Goal: Use online tool/utility: Utilize a website feature to perform a specific function

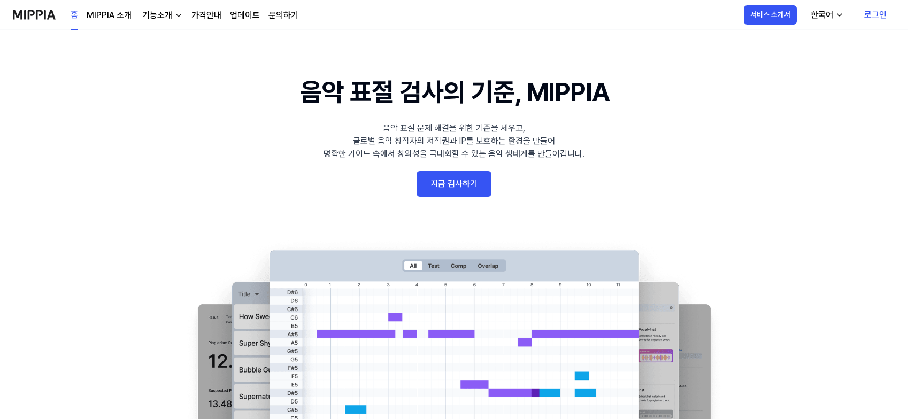
click at [454, 183] on link "지금 검사하기" at bounding box center [453, 184] width 75 height 26
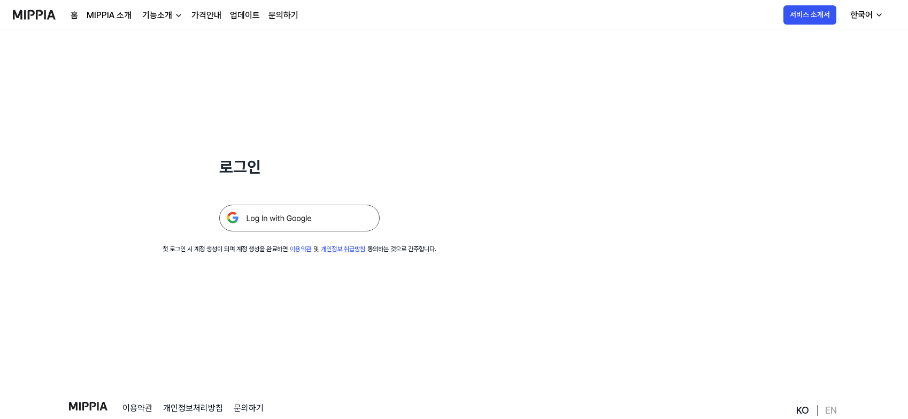
scroll to position [53, 0]
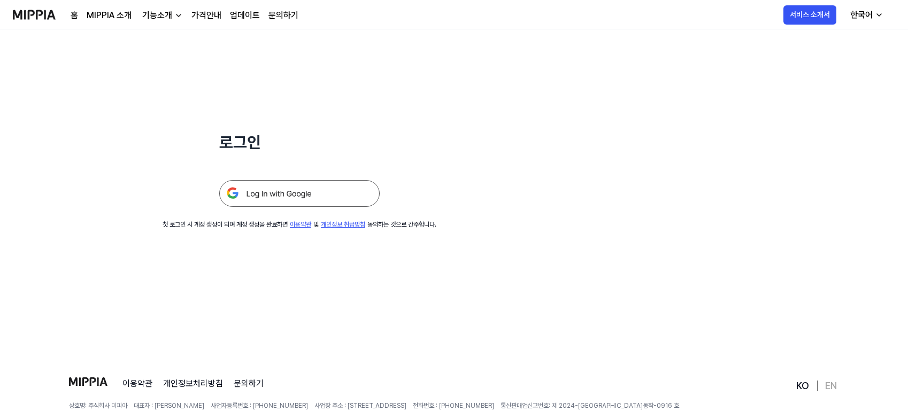
click at [310, 202] on img at bounding box center [299, 193] width 160 height 27
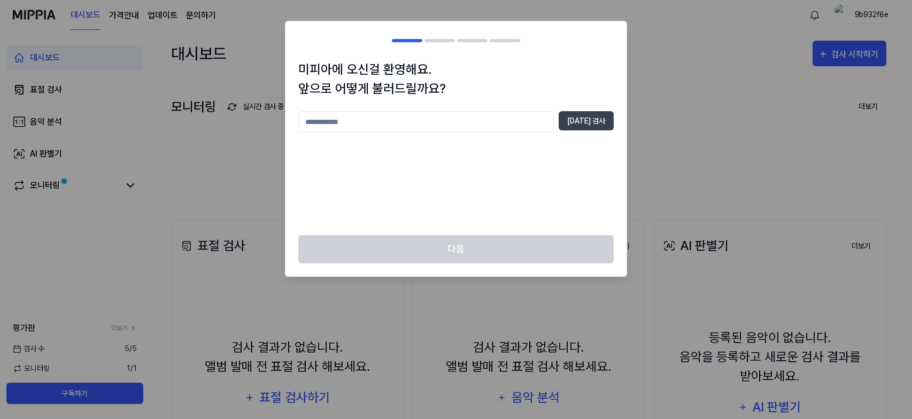
click at [389, 117] on input "text" at bounding box center [426, 121] width 256 height 21
type input "***"
click at [583, 113] on button "[DATE] 검사" at bounding box center [586, 120] width 55 height 19
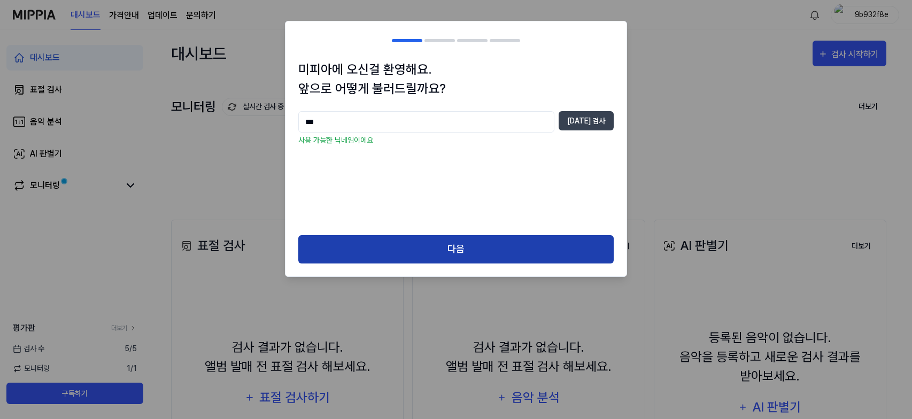
click at [427, 238] on button "다음" at bounding box center [455, 249] width 315 height 28
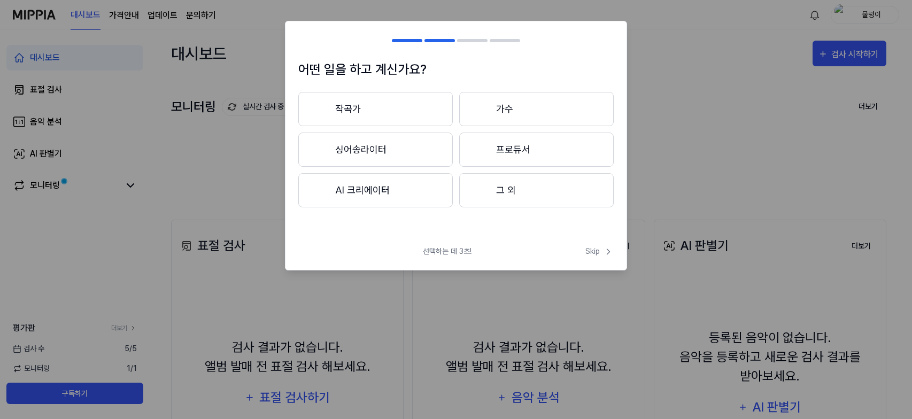
click at [402, 192] on button "AI 크리에이터" at bounding box center [375, 190] width 154 height 34
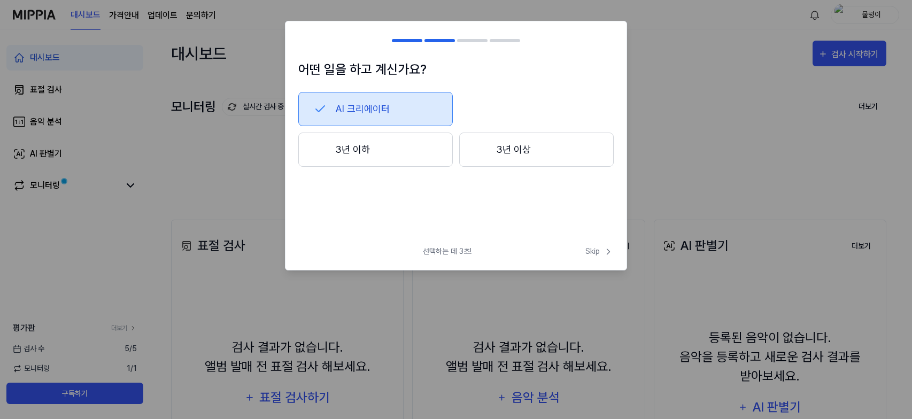
click at [413, 154] on button "3년 이하" at bounding box center [375, 150] width 154 height 34
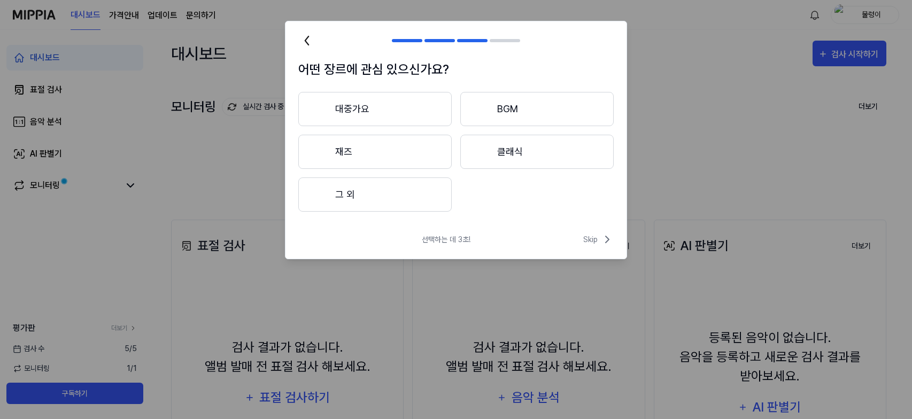
click at [401, 192] on button "그 외" at bounding box center [374, 194] width 153 height 34
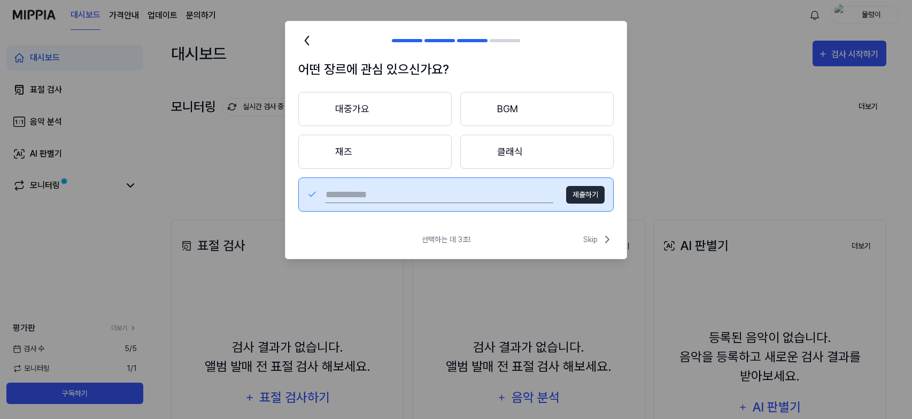
drag, startPoint x: 469, startPoint y: 187, endPoint x: 461, endPoint y: 197, distance: 13.3
click at [469, 188] on input "text" at bounding box center [440, 194] width 228 height 17
type input "*"
type input "**"
click at [586, 197] on button "제출하기" at bounding box center [585, 195] width 38 height 18
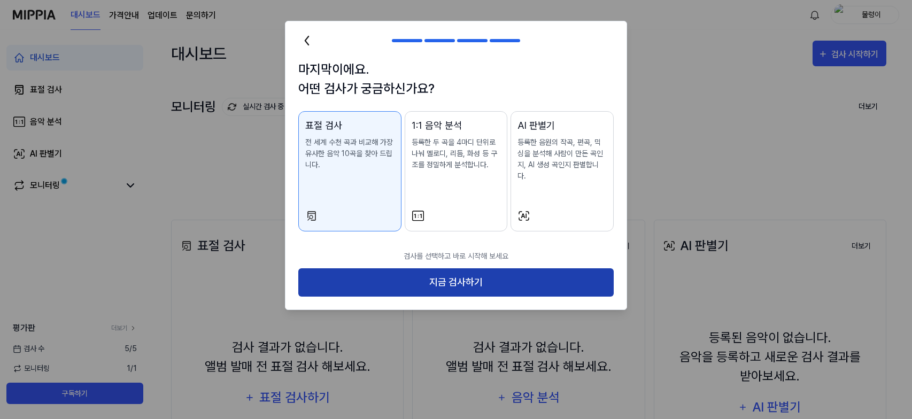
click at [456, 269] on button "지금 검사하기" at bounding box center [455, 282] width 315 height 28
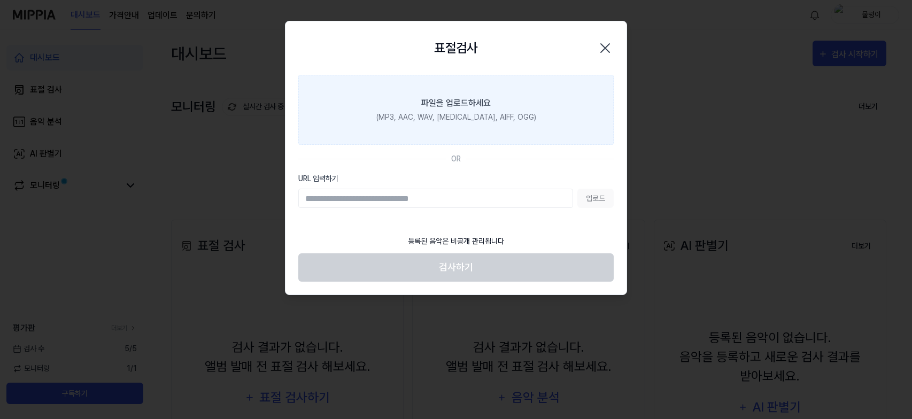
click at [475, 107] on div "파일을 업로드하세요" at bounding box center [455, 103] width 69 height 13
click at [0, 0] on input "파일을 업로드하세요 (MP3, AAC, WAV, [MEDICAL_DATA], AIFF, OGG)" at bounding box center [0, 0] width 0 height 0
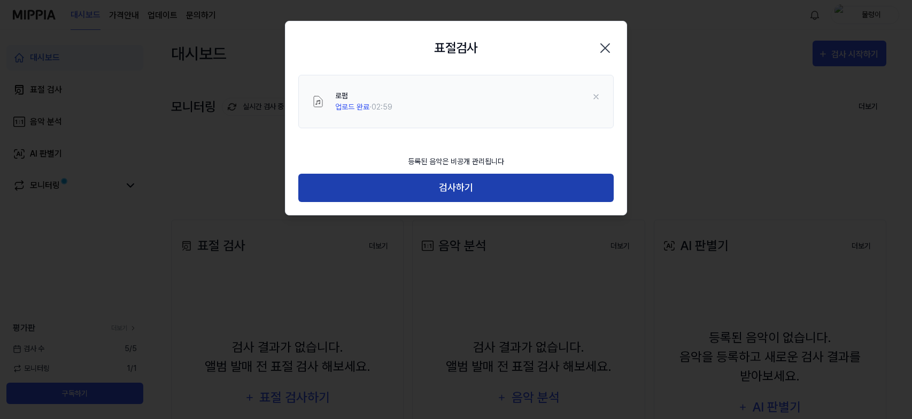
click at [491, 187] on button "검사하기" at bounding box center [455, 188] width 315 height 28
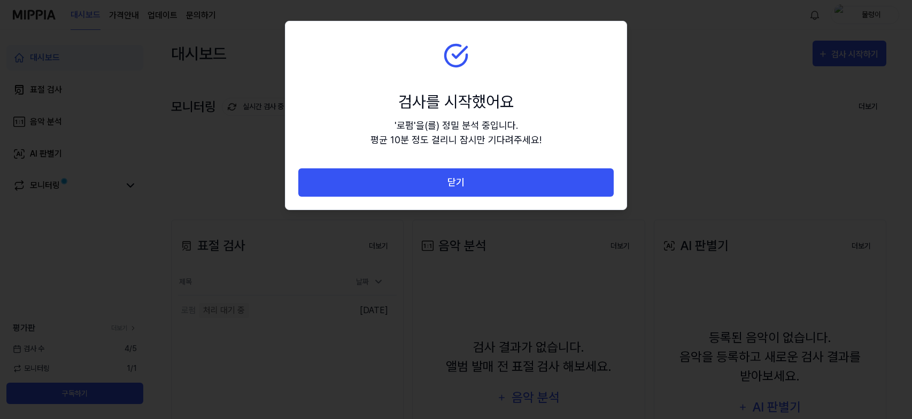
click at [491, 187] on button "닫기" at bounding box center [455, 182] width 315 height 28
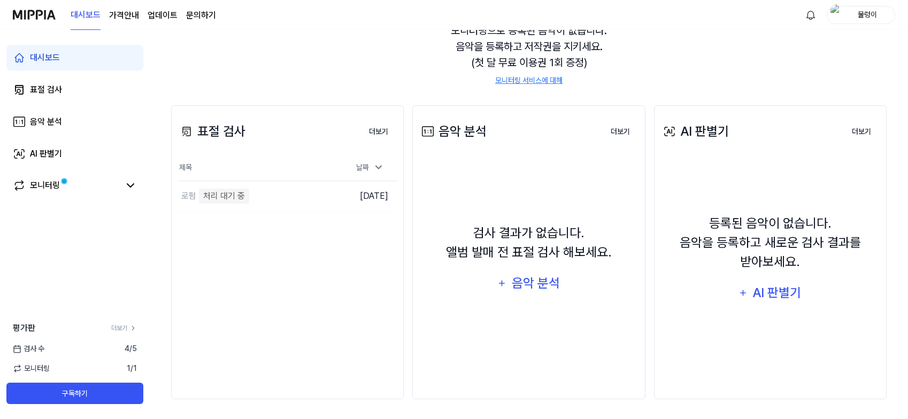
scroll to position [115, 0]
click at [97, 190] on link "모니터링" at bounding box center [66, 185] width 107 height 13
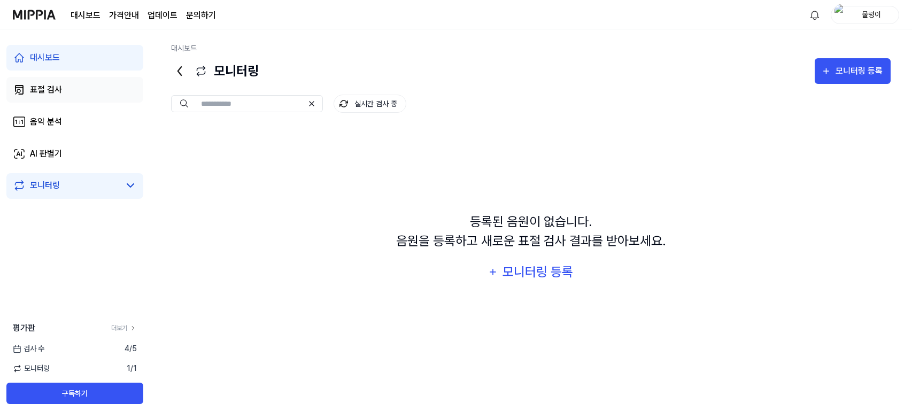
click at [51, 86] on div "표절 검사" at bounding box center [46, 89] width 32 height 13
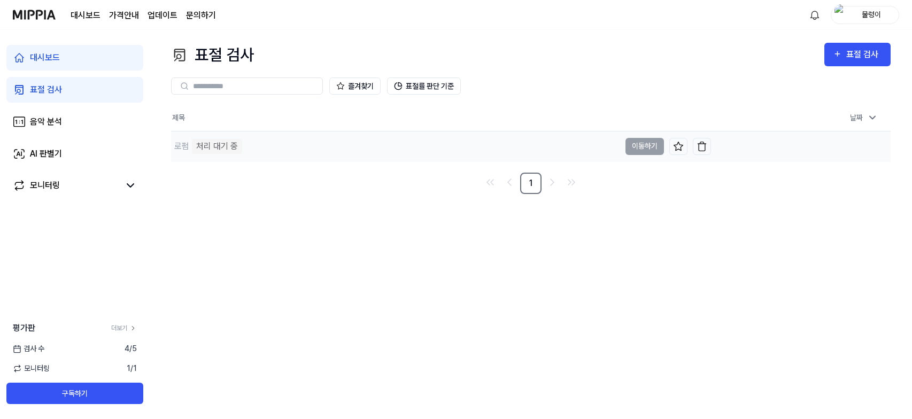
click at [654, 145] on td "로펌 처리 대기 중 이동하기" at bounding box center [441, 146] width 540 height 30
click at [47, 63] on div "대시보드" at bounding box center [45, 57] width 30 height 13
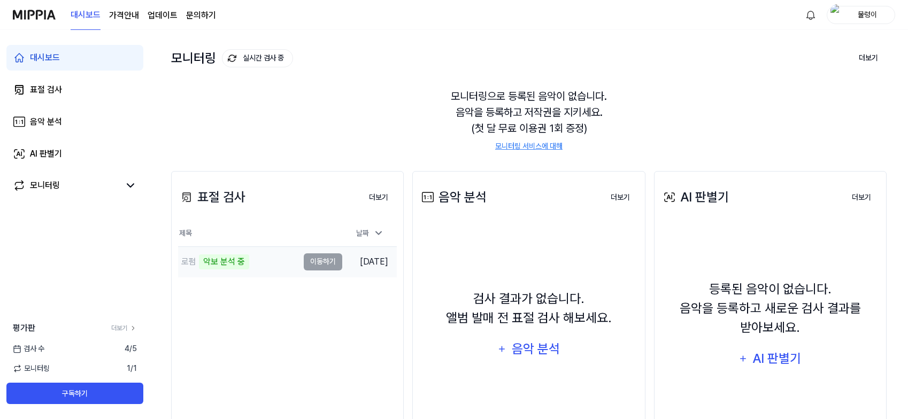
scroll to position [115, 0]
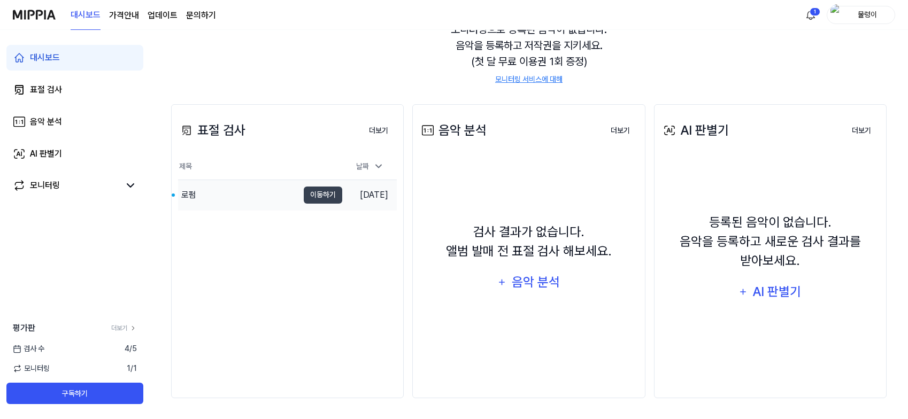
click at [217, 198] on div "로펌" at bounding box center [238, 195] width 120 height 30
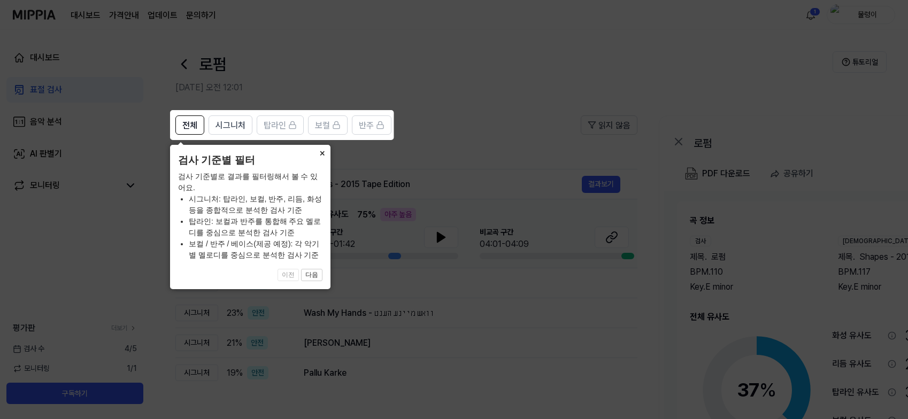
click at [323, 153] on button "×" at bounding box center [321, 152] width 17 height 15
